Goal: Information Seeking & Learning: Find specific page/section

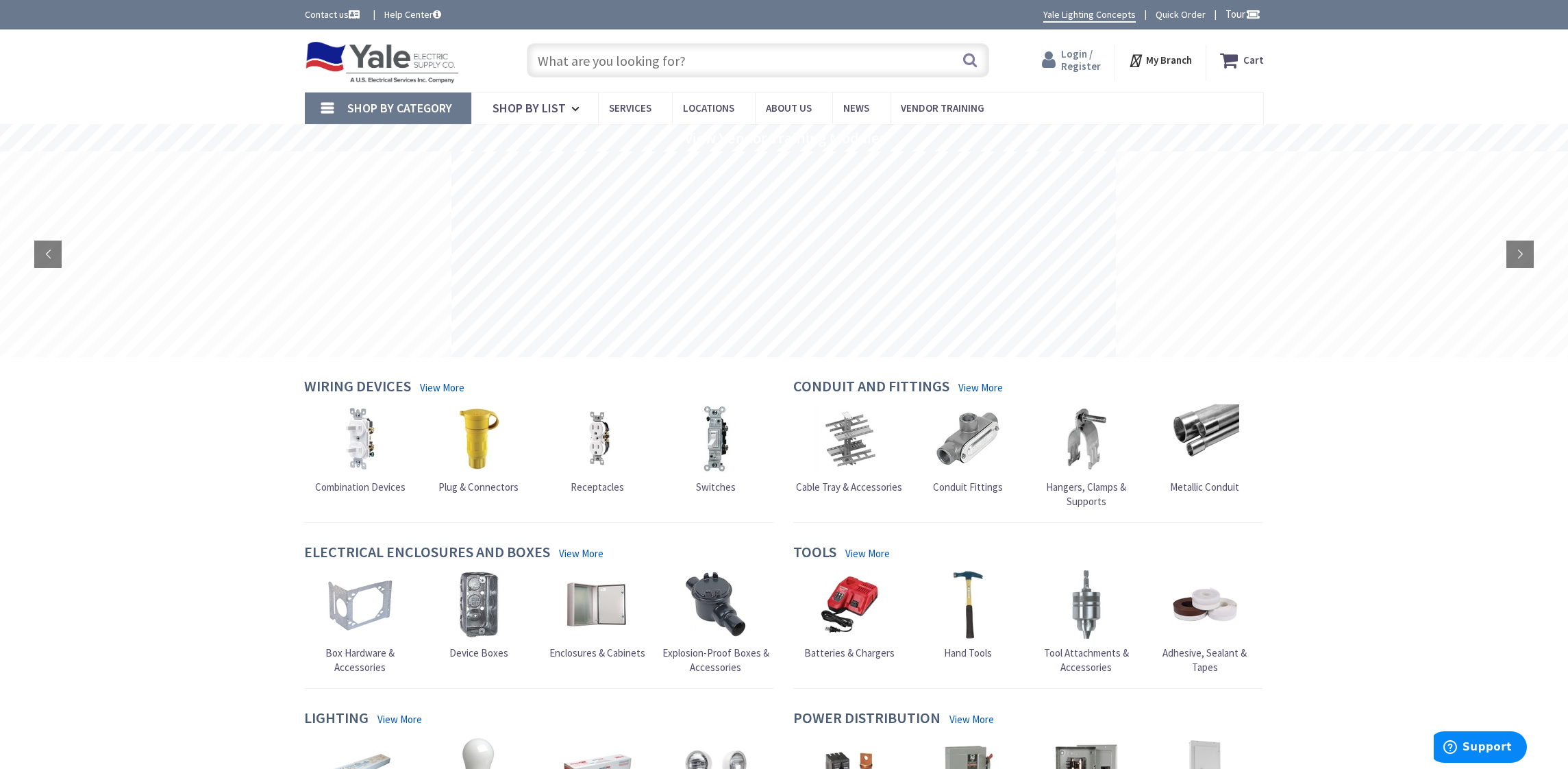
click at [1079, 61] on span "Login / Register" at bounding box center [1081, 60] width 40 height 25
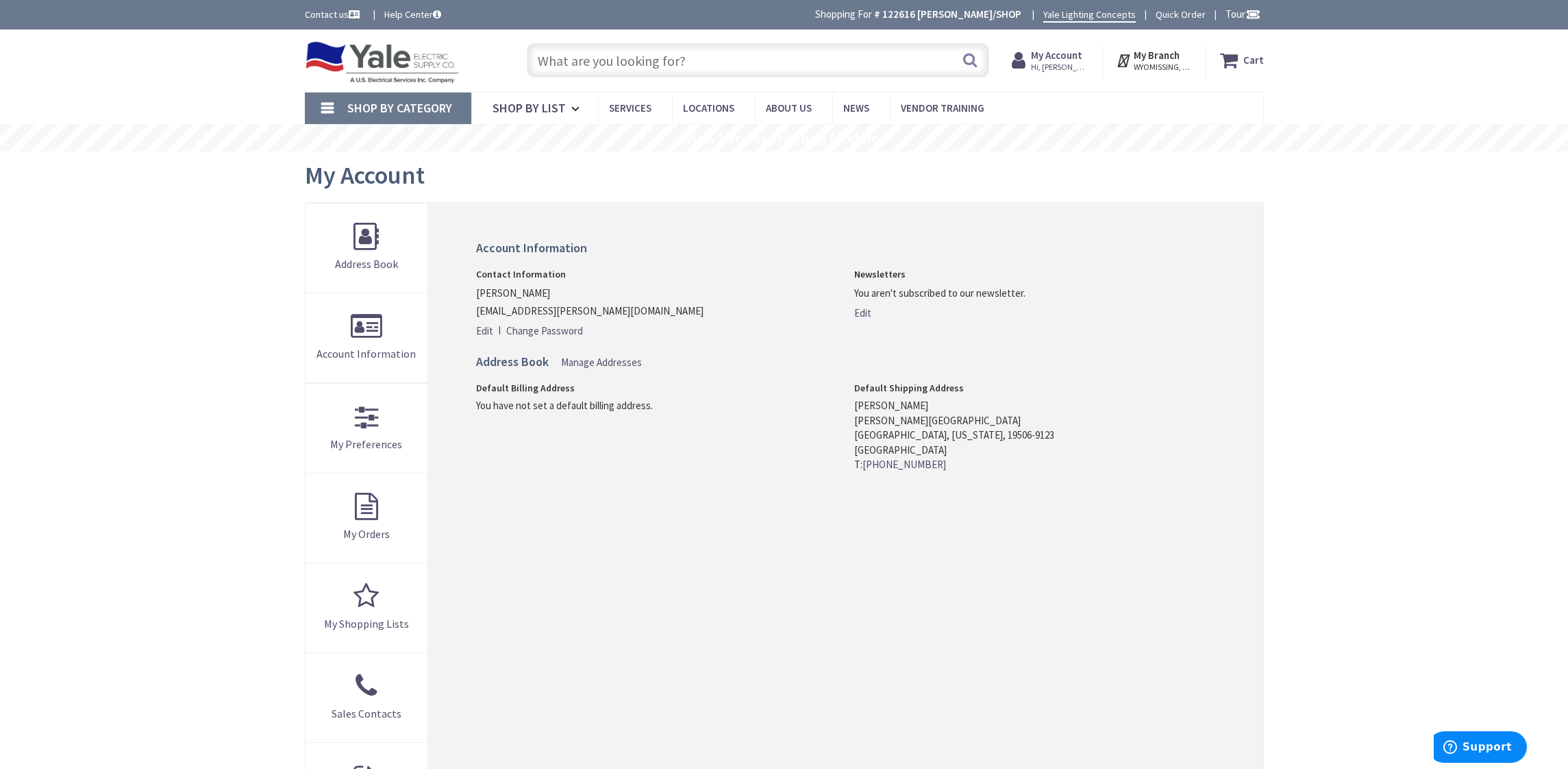
click at [747, 65] on input "text" at bounding box center [758, 60] width 463 height 34
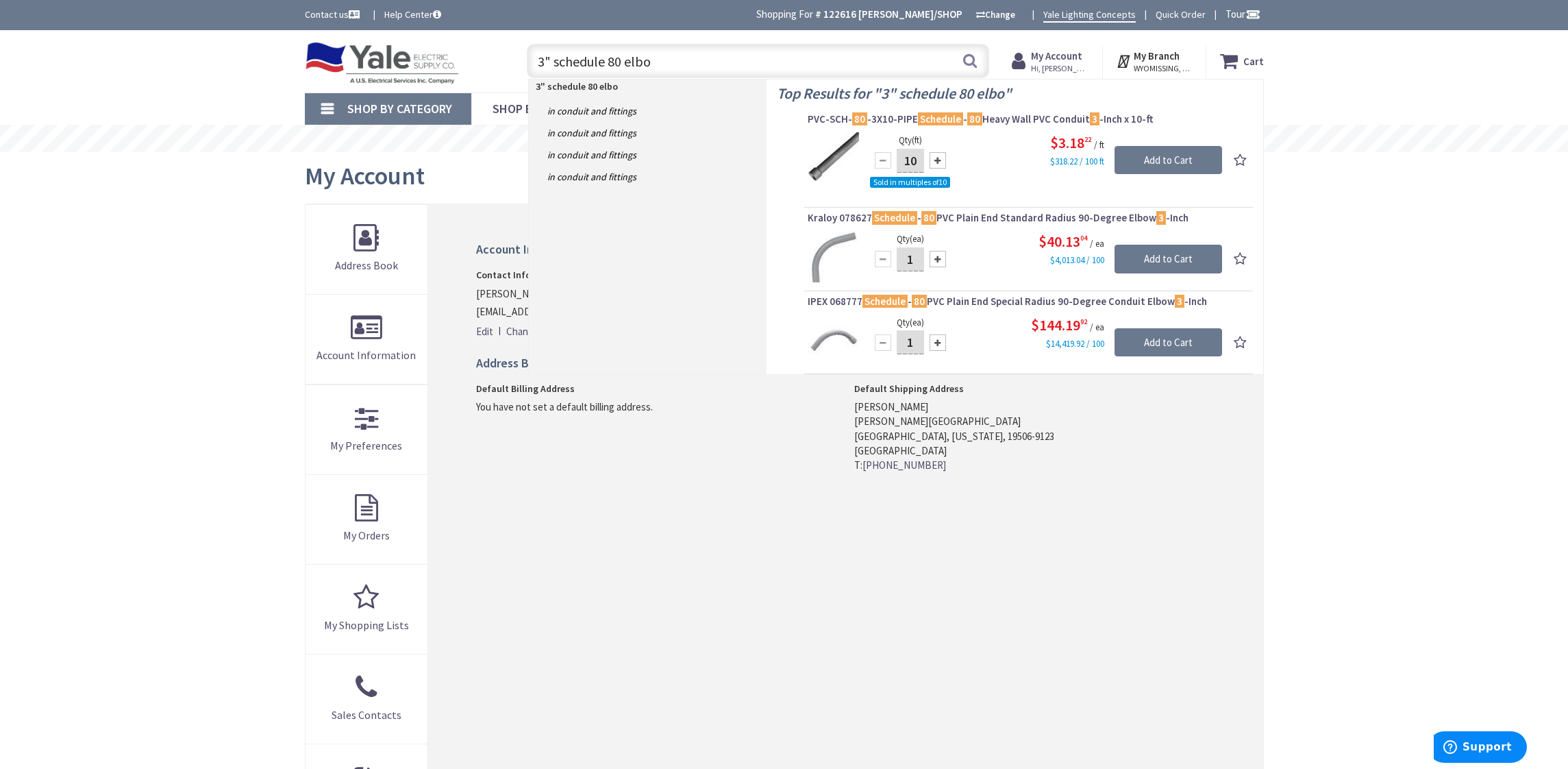
type input "3" schedule 80 elbow"
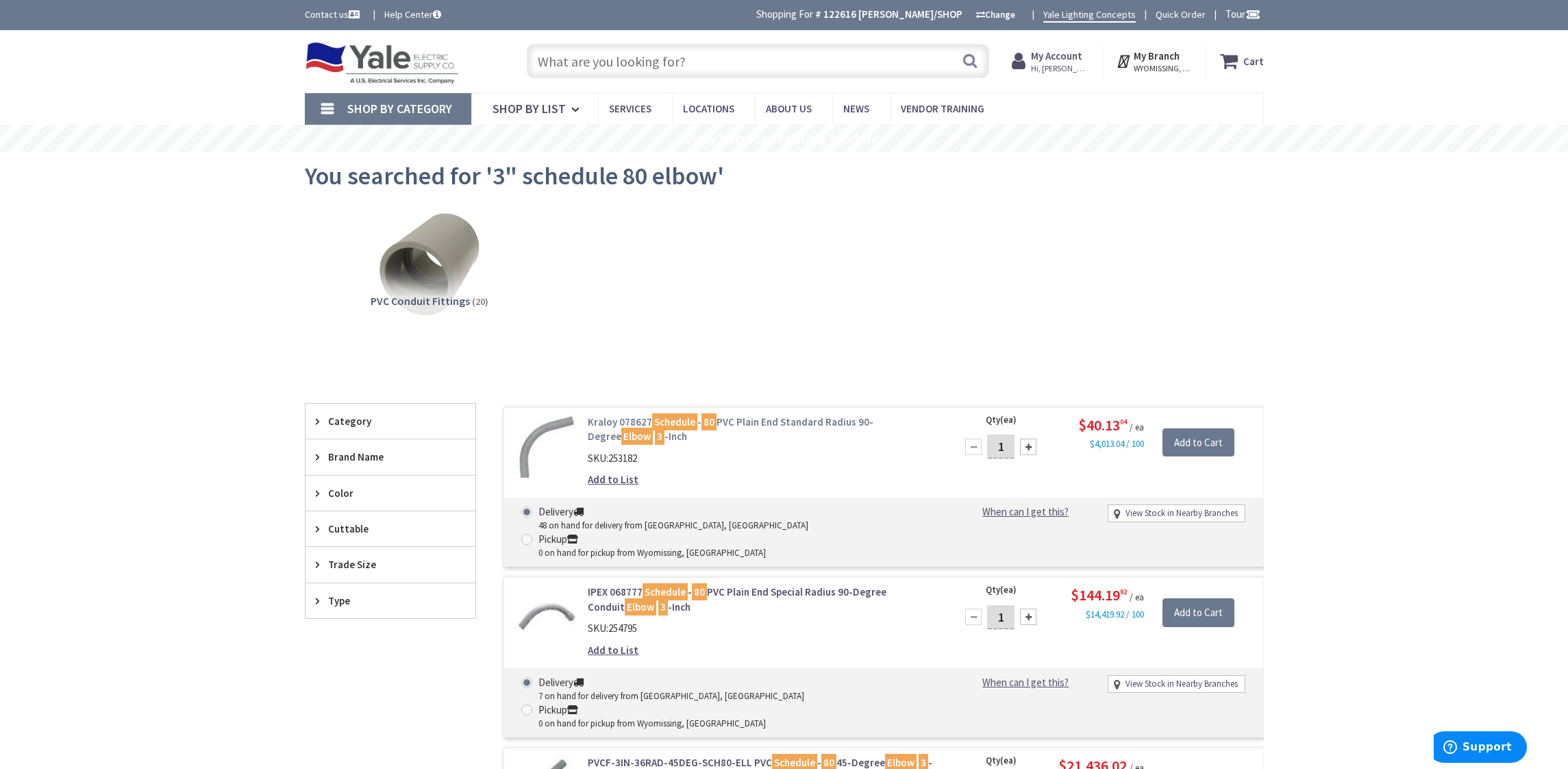
click at [744, 423] on link "Kraloy 078627 Schedule - 80 PVC Plain End Standard Radius 90-Degree Elbow 3 -In…" at bounding box center [762, 429] width 348 height 30
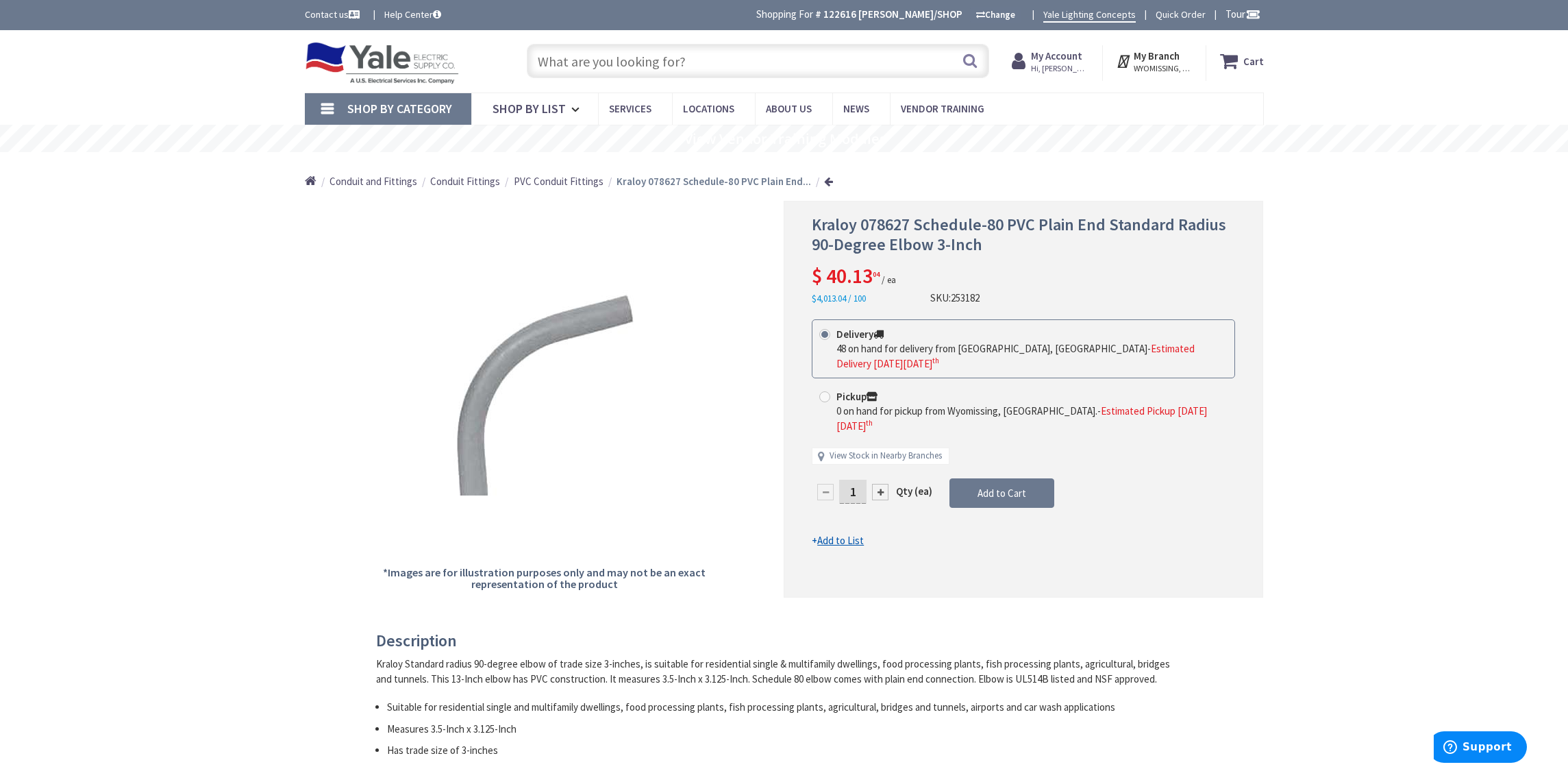
click at [675, 59] on input "text" at bounding box center [758, 61] width 463 height 34
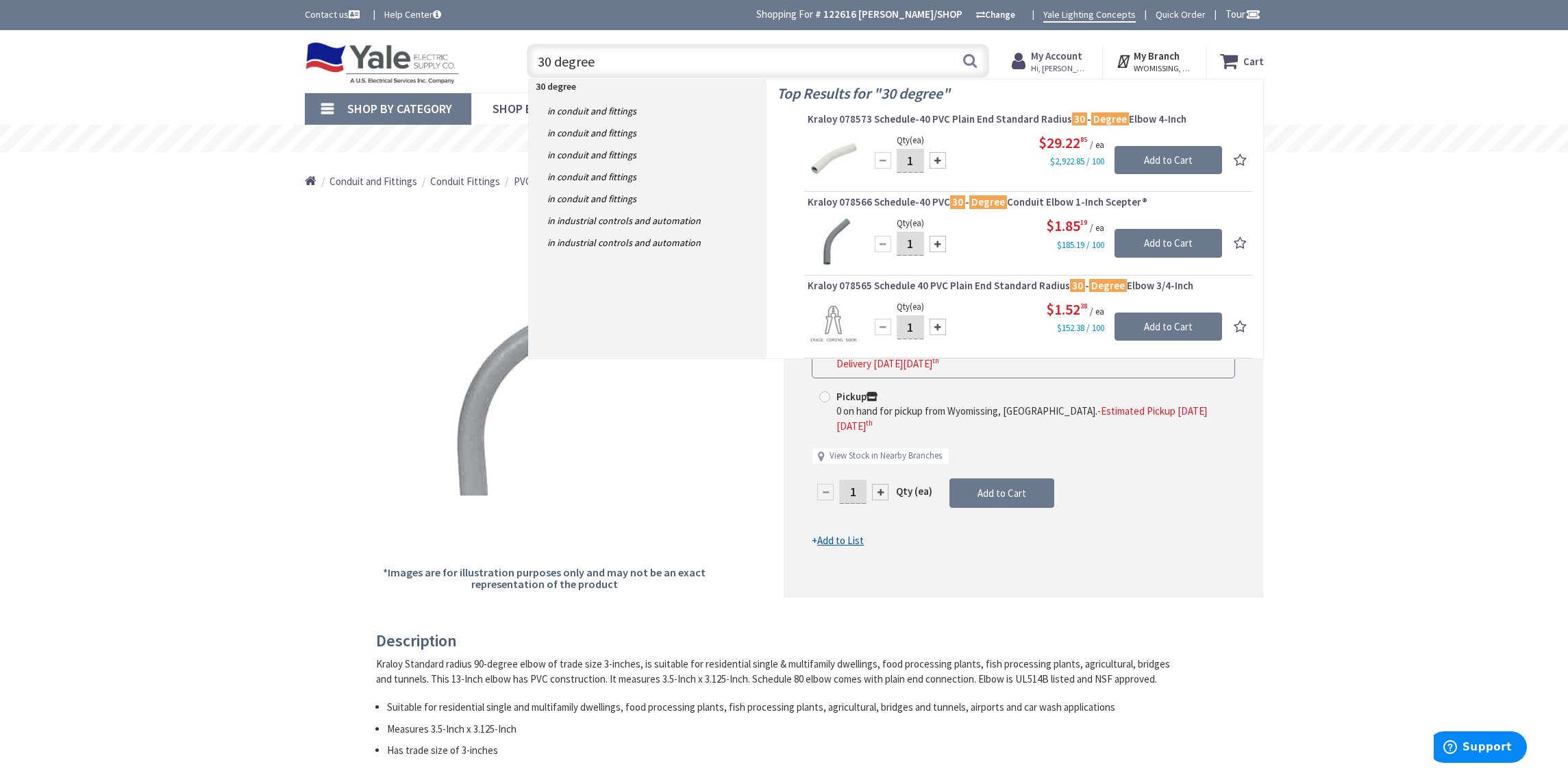
click at [531, 61] on input "30 degree" at bounding box center [758, 61] width 463 height 34
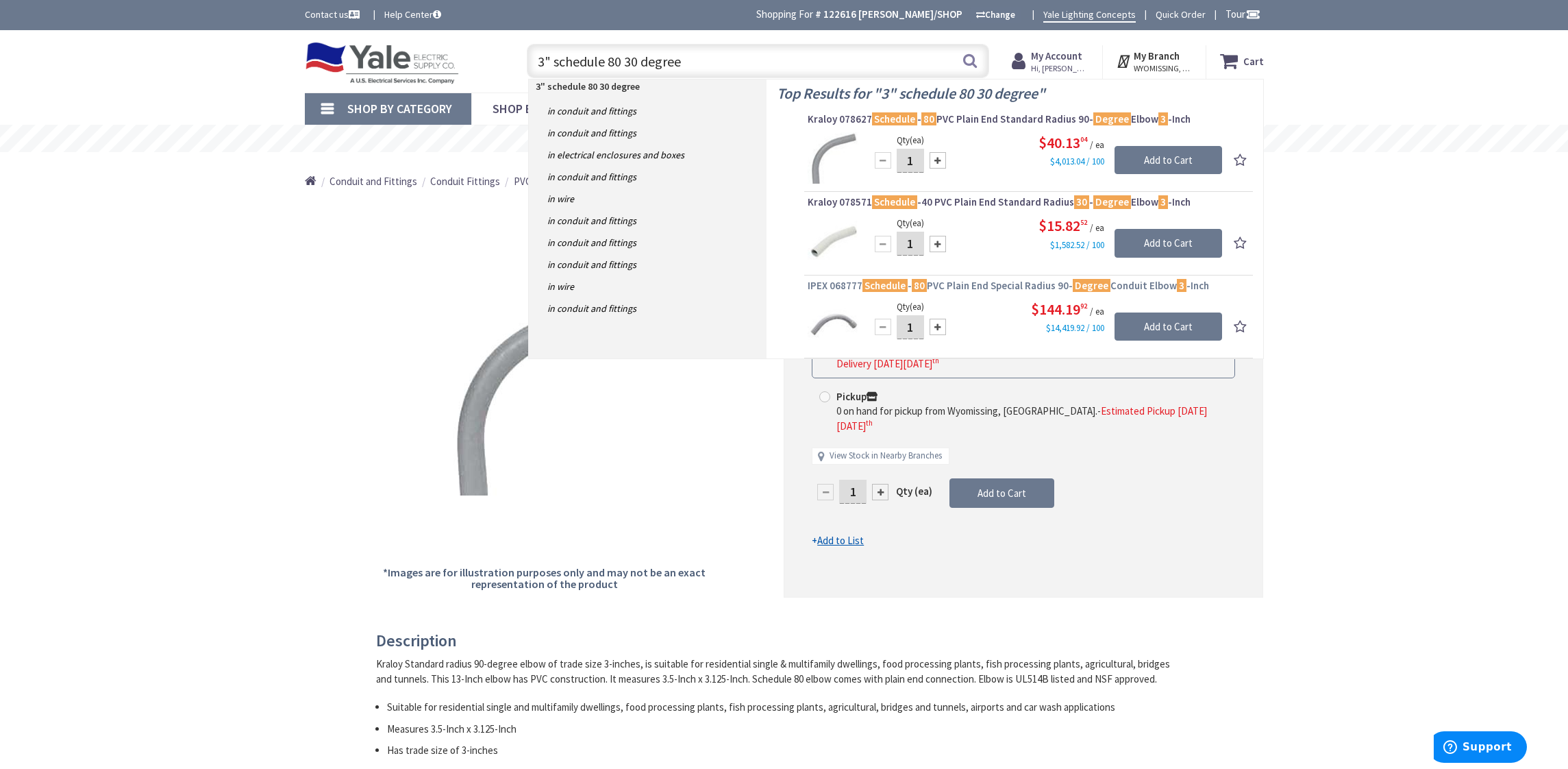
type input "3" schedule 80 30 degree"
click at [1010, 286] on span "IPEX 068777 Schedule - 80 PVC Plain End Special Radius 90- Degree Conduit Elbow…" at bounding box center [1028, 286] width 442 height 13
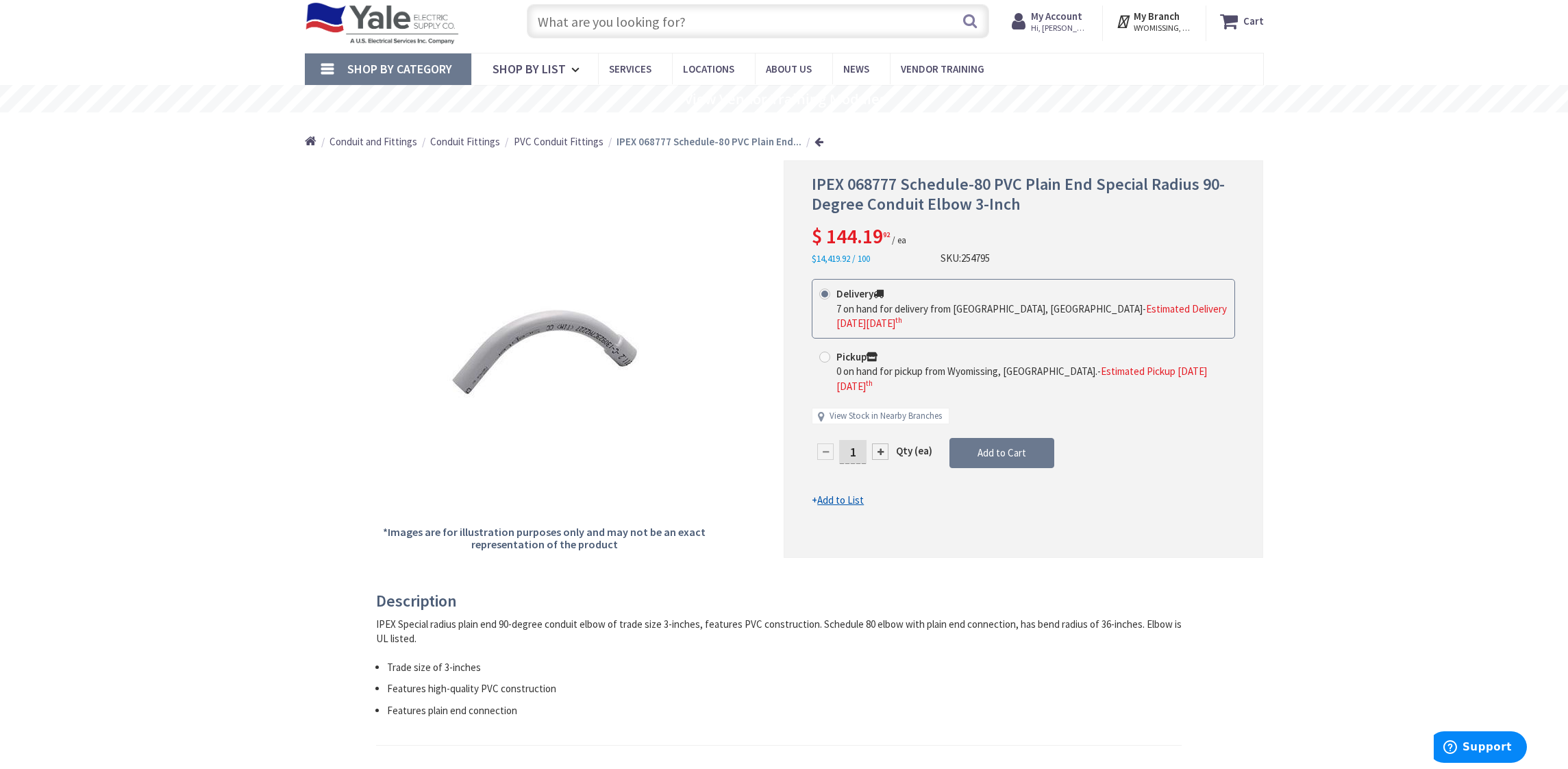
scroll to position [42, 0]
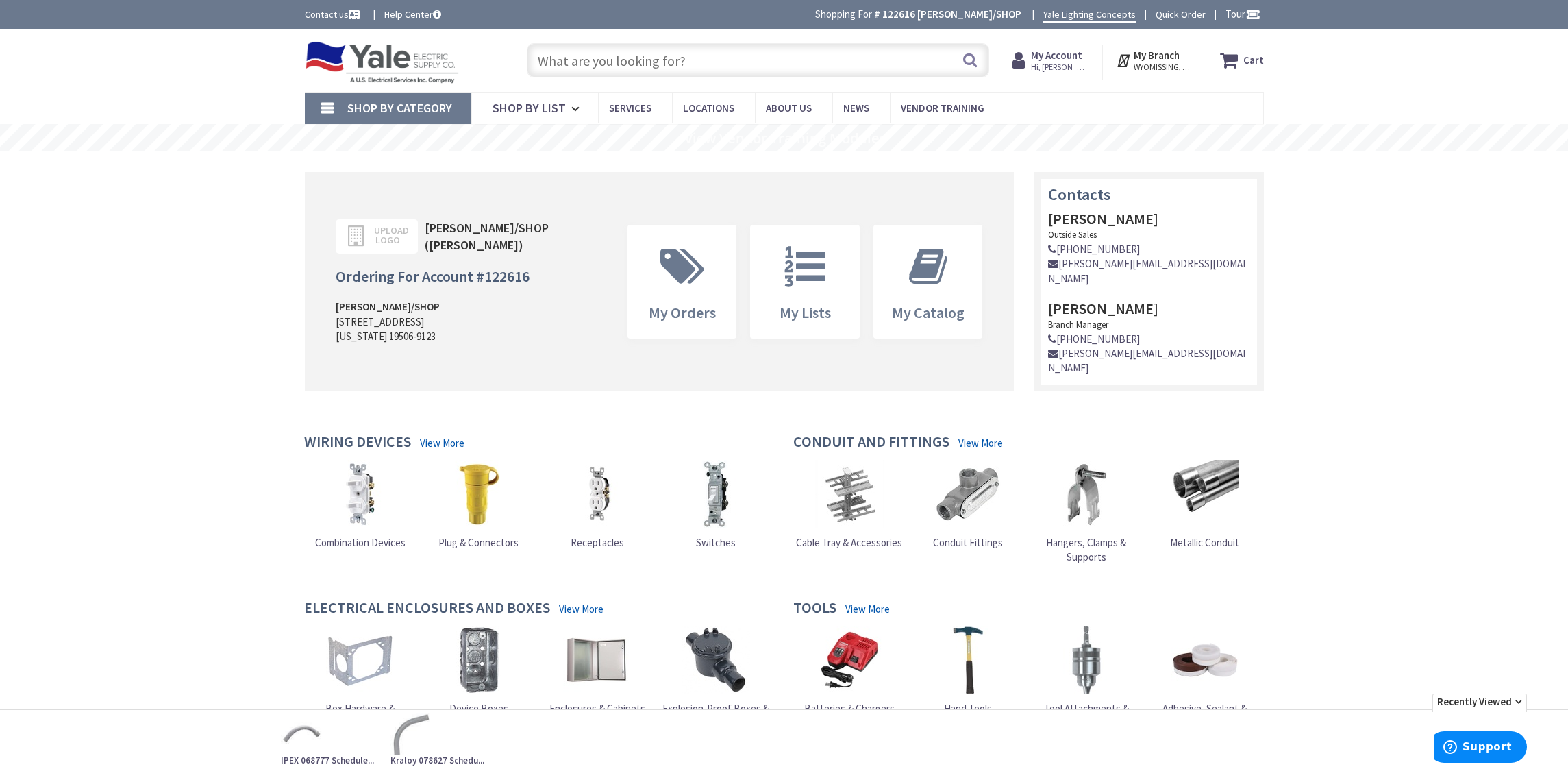
click at [628, 56] on input "text" at bounding box center [758, 60] width 463 height 34
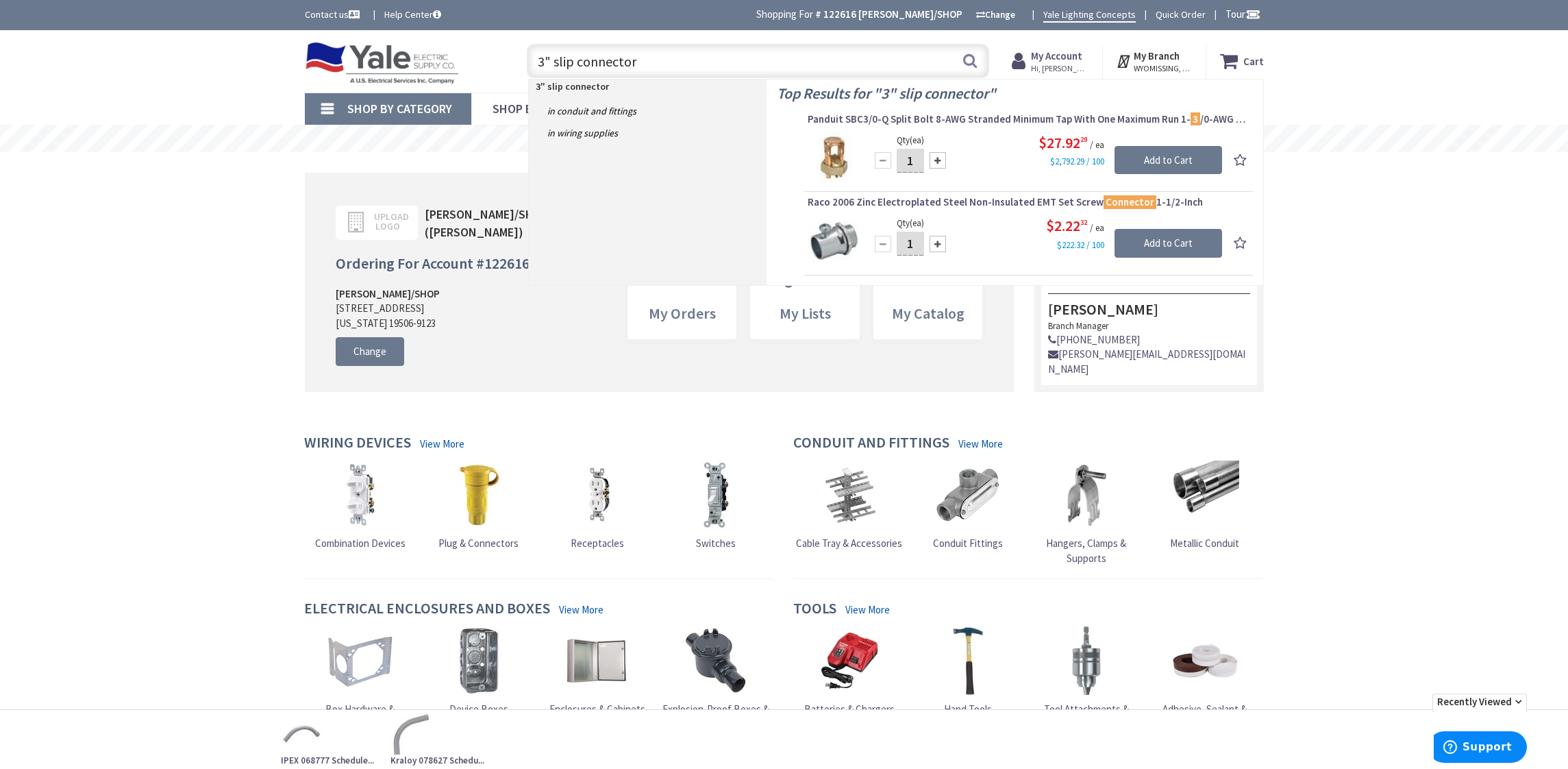
click at [555, 62] on input "3" slip connector" at bounding box center [758, 61] width 463 height 34
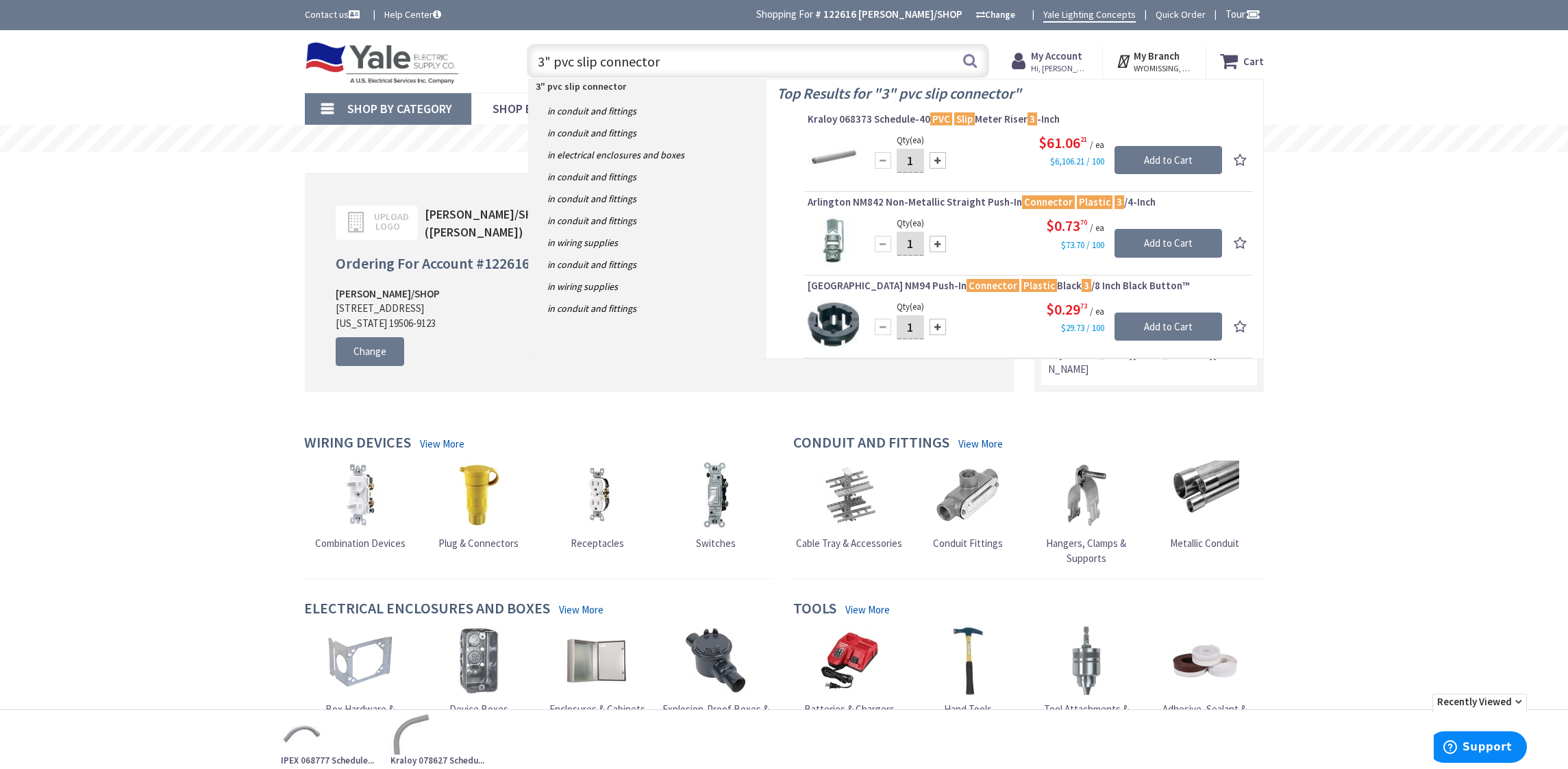
drag, startPoint x: 671, startPoint y: 63, endPoint x: 509, endPoint y: 62, distance: 162.0
click at [510, 63] on div "3" pvc slip connector 3" pvc slip connector Search" at bounding box center [754, 60] width 490 height 44
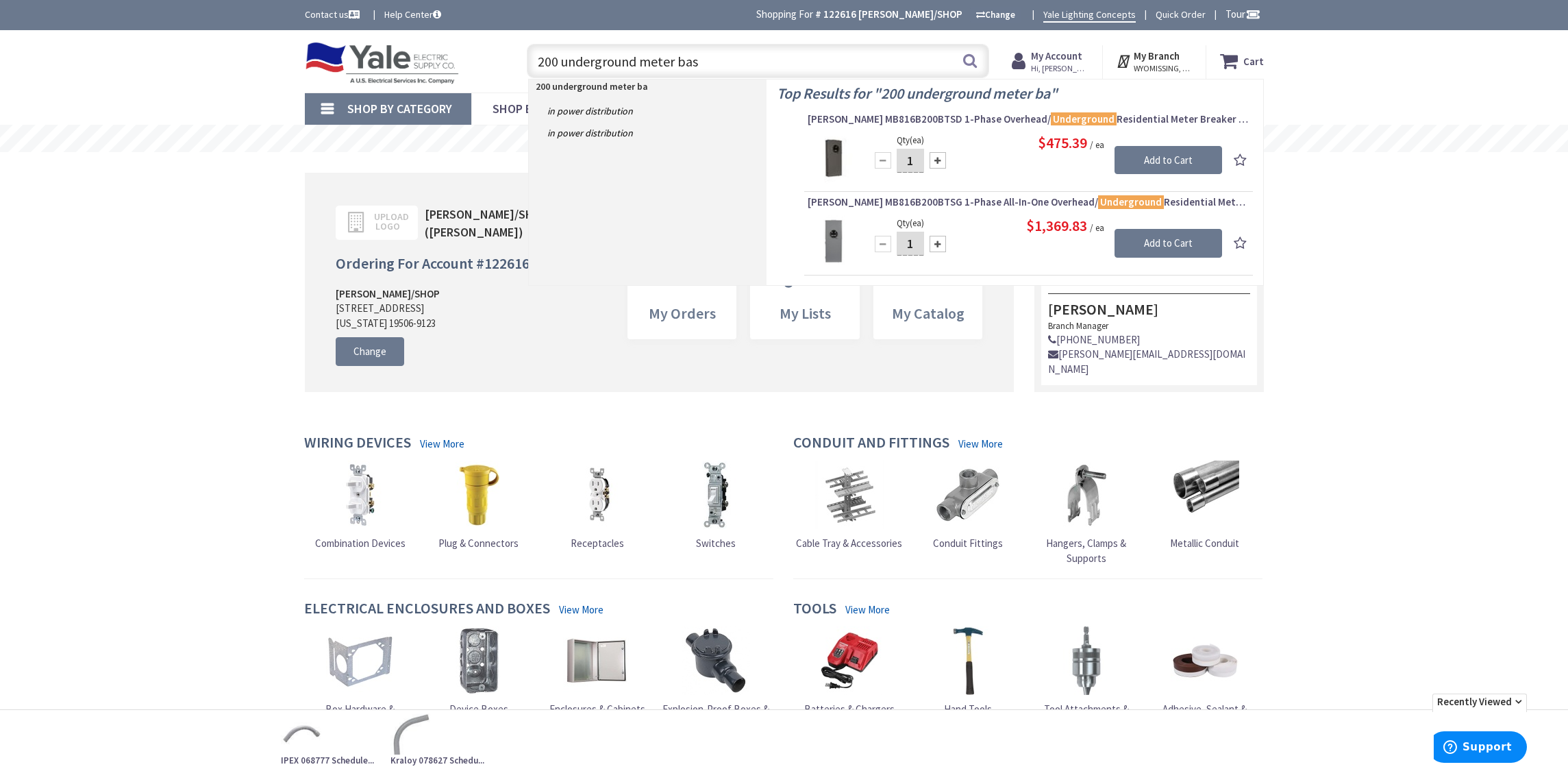
type input "200 underground meter base"
